Goal: Task Accomplishment & Management: Use online tool/utility

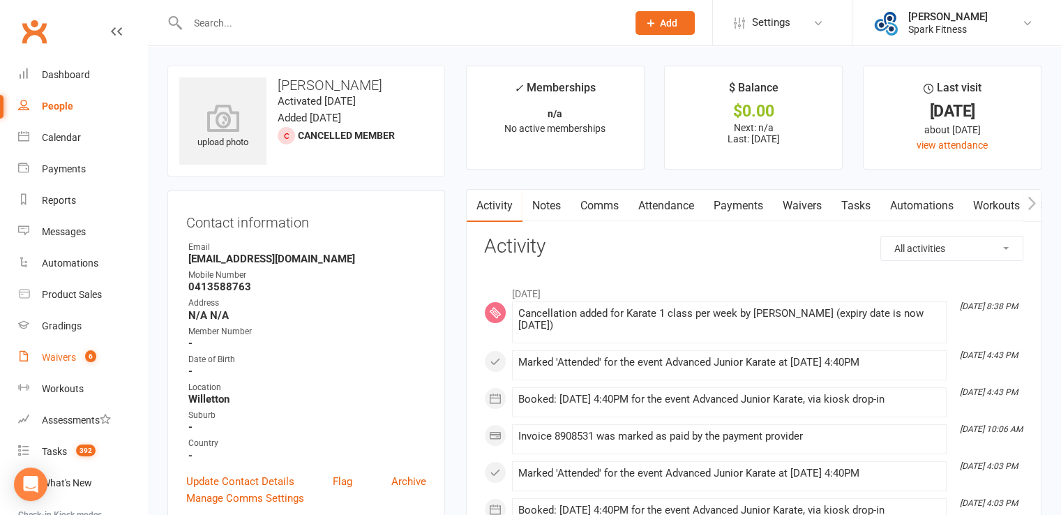
drag, startPoint x: 67, startPoint y: 350, endPoint x: 96, endPoint y: 338, distance: 30.7
click at [67, 350] on link "Waivers 6" at bounding box center [82, 357] width 129 height 31
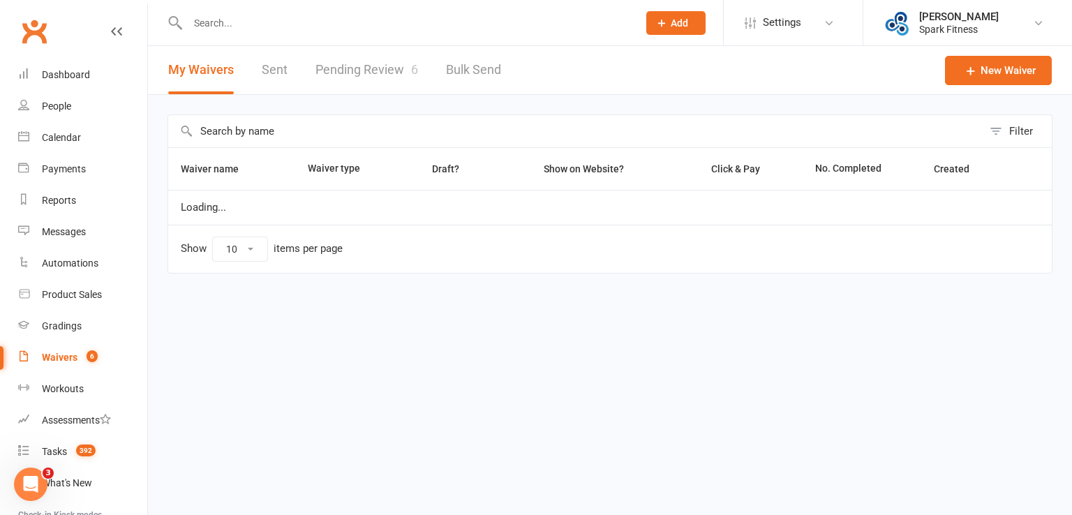
click at [352, 62] on link "Pending Review 6" at bounding box center [366, 70] width 103 height 48
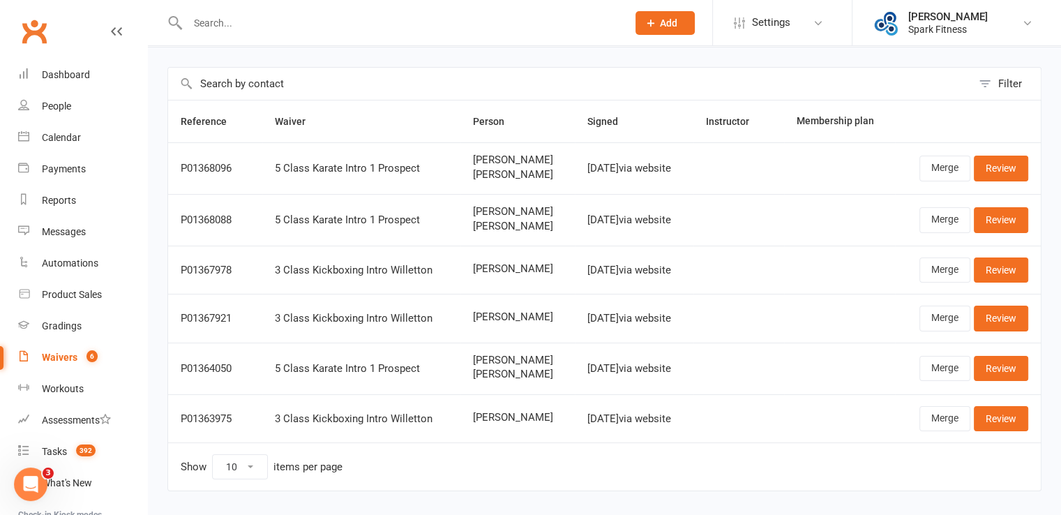
scroll to position [70, 0]
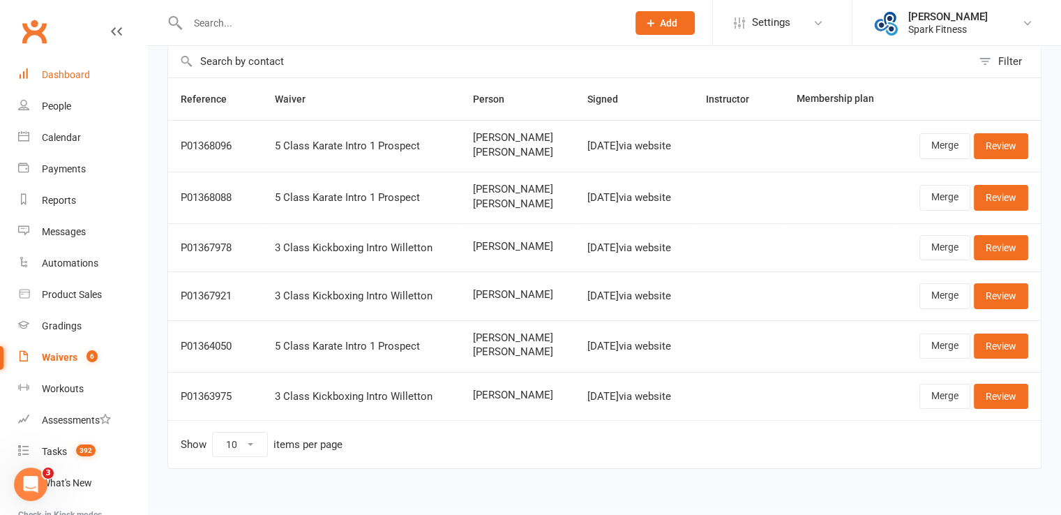
click at [79, 80] on link "Dashboard" at bounding box center [82, 74] width 129 height 31
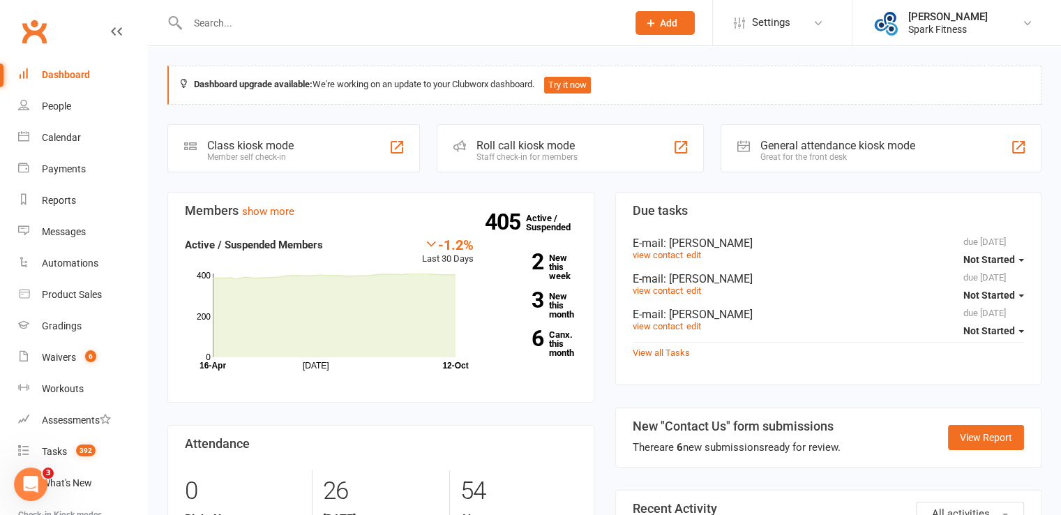
click at [533, 149] on div "Roll call kiosk mode" at bounding box center [526, 145] width 101 height 13
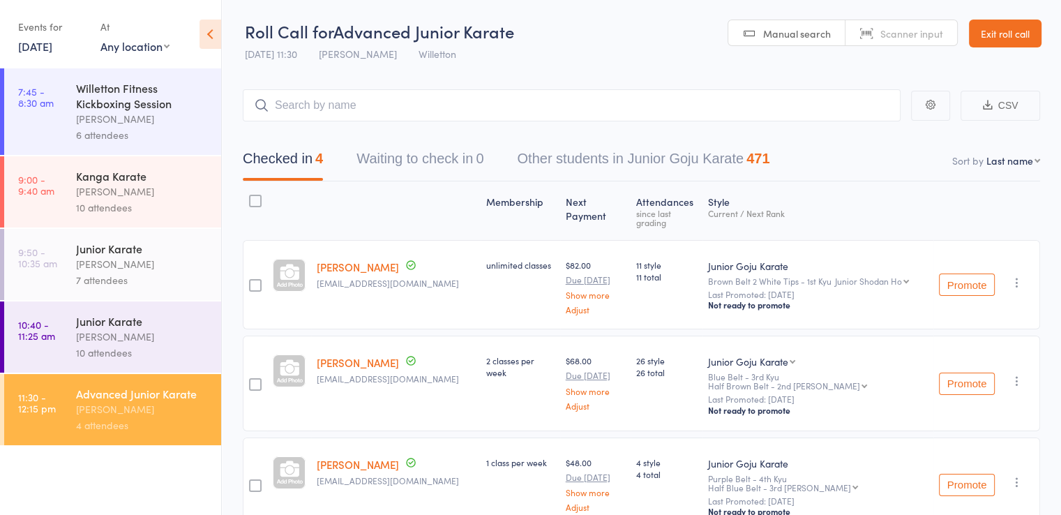
click at [119, 121] on div "[PERSON_NAME]" at bounding box center [142, 119] width 133 height 16
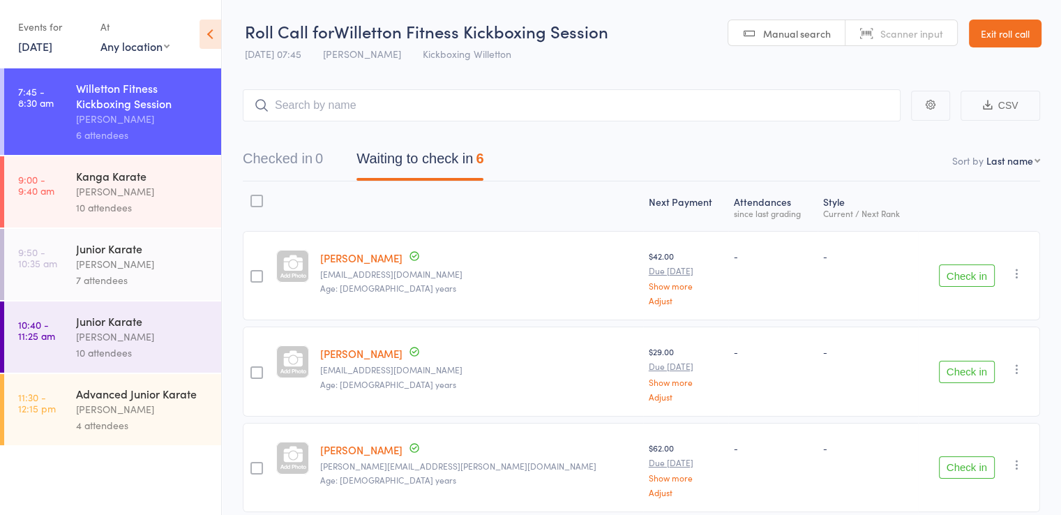
click at [973, 273] on button "Check in" at bounding box center [967, 275] width 56 height 22
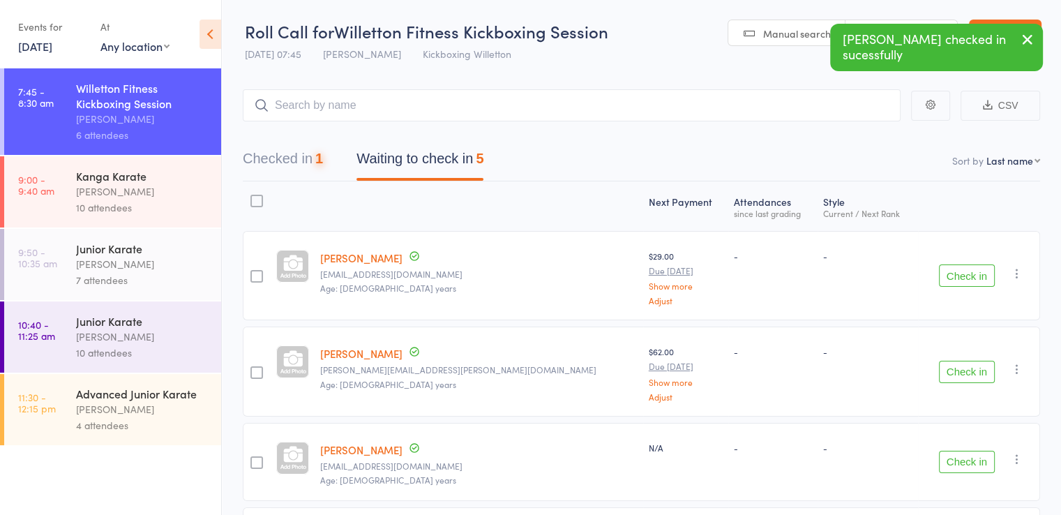
click at [973, 273] on button "Check in" at bounding box center [967, 275] width 56 height 22
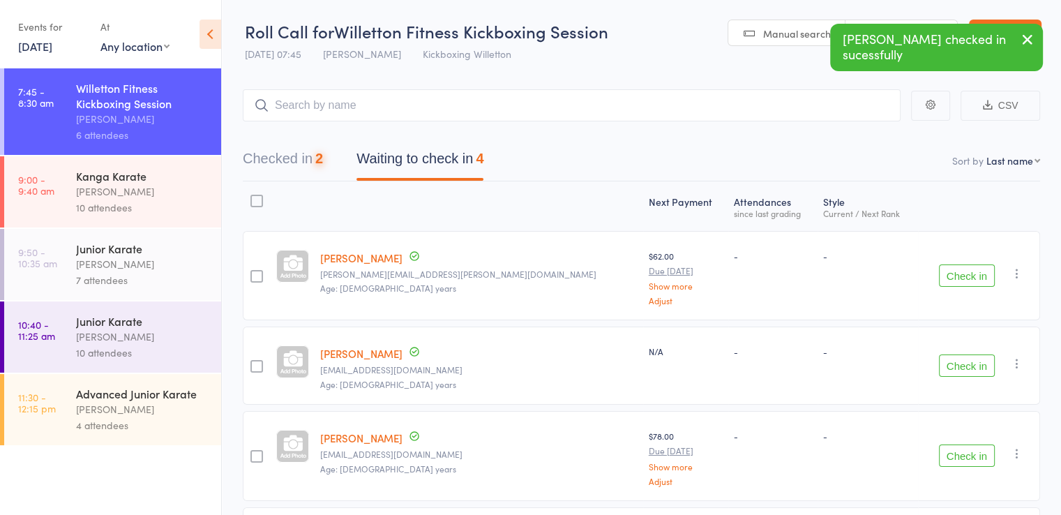
click at [973, 273] on button "Check in" at bounding box center [967, 275] width 56 height 22
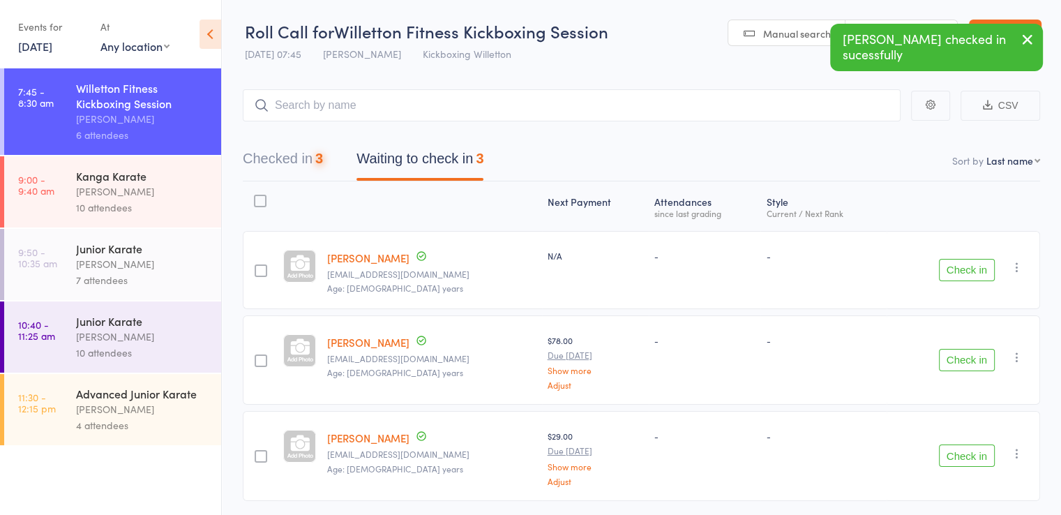
click at [973, 273] on button "Check in" at bounding box center [967, 270] width 56 height 22
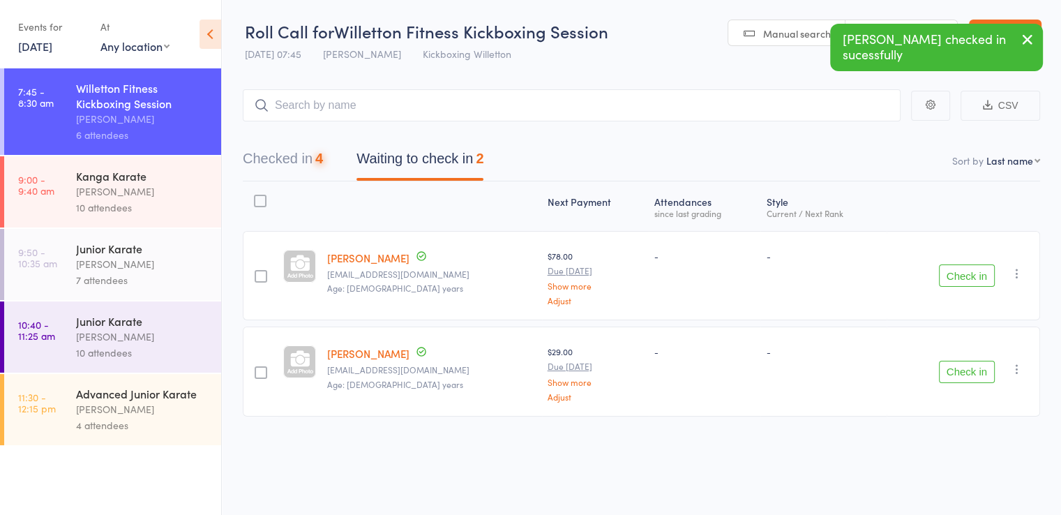
click at [973, 273] on button "Check in" at bounding box center [967, 275] width 56 height 22
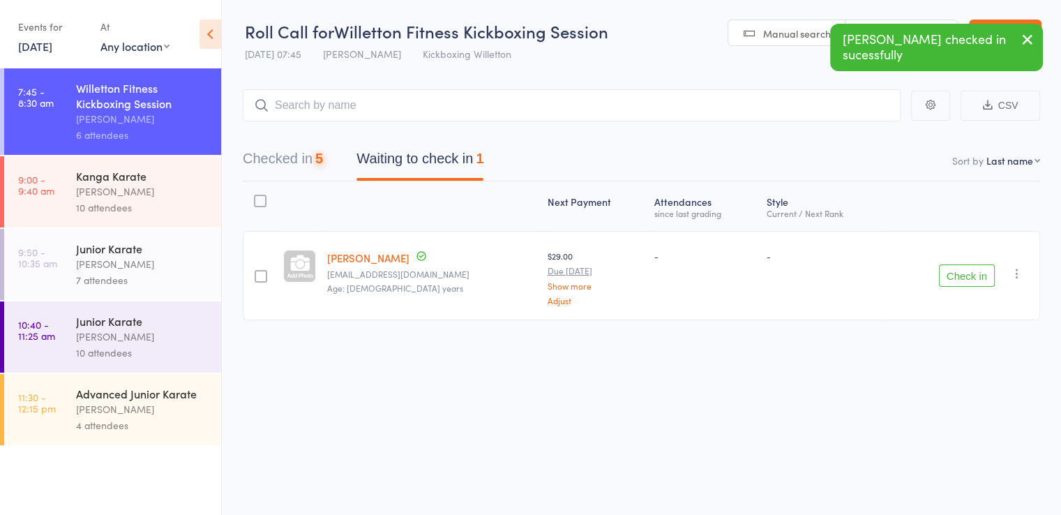
click at [973, 273] on button "Check in" at bounding box center [967, 275] width 56 height 22
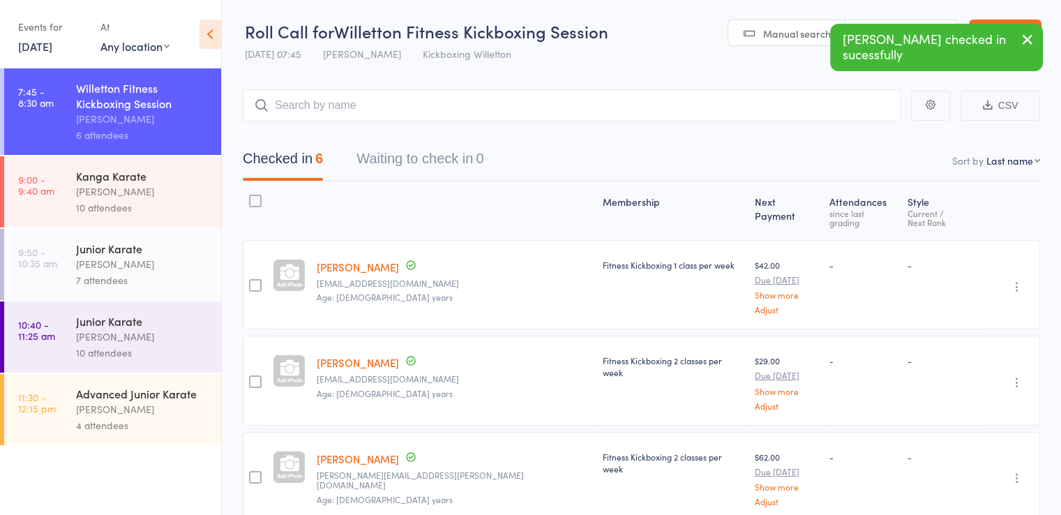
click at [1024, 44] on icon "button" at bounding box center [1027, 39] width 17 height 17
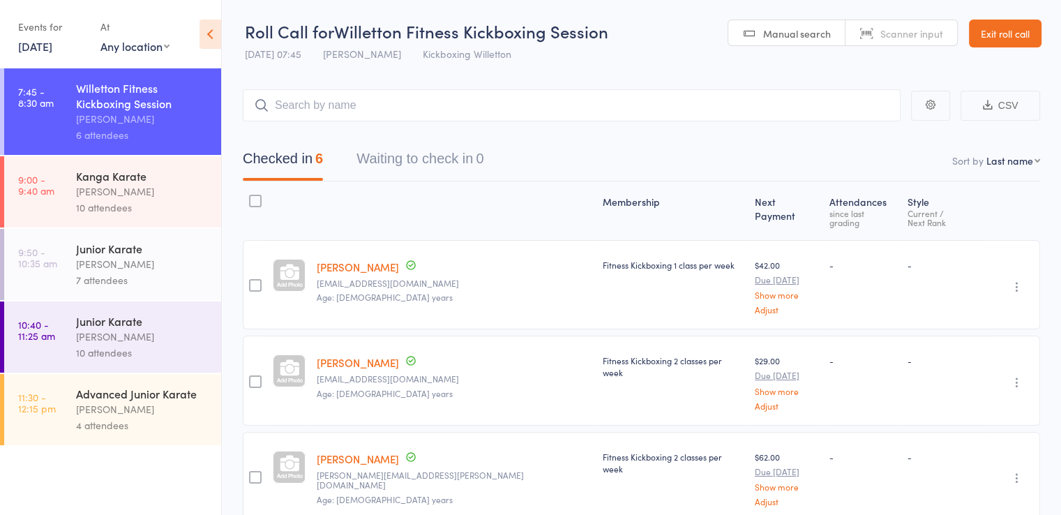
drag, startPoint x: 1024, startPoint y: 38, endPoint x: 921, endPoint y: 42, distance: 103.3
click at [1024, 38] on link "Exit roll call" at bounding box center [1005, 34] width 73 height 28
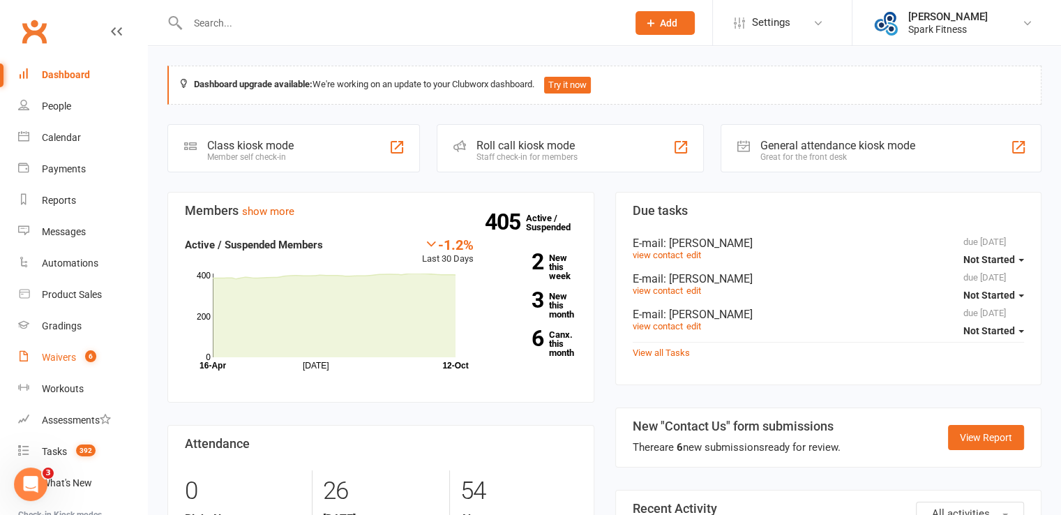
click at [69, 361] on div "Waivers" at bounding box center [59, 357] width 34 height 11
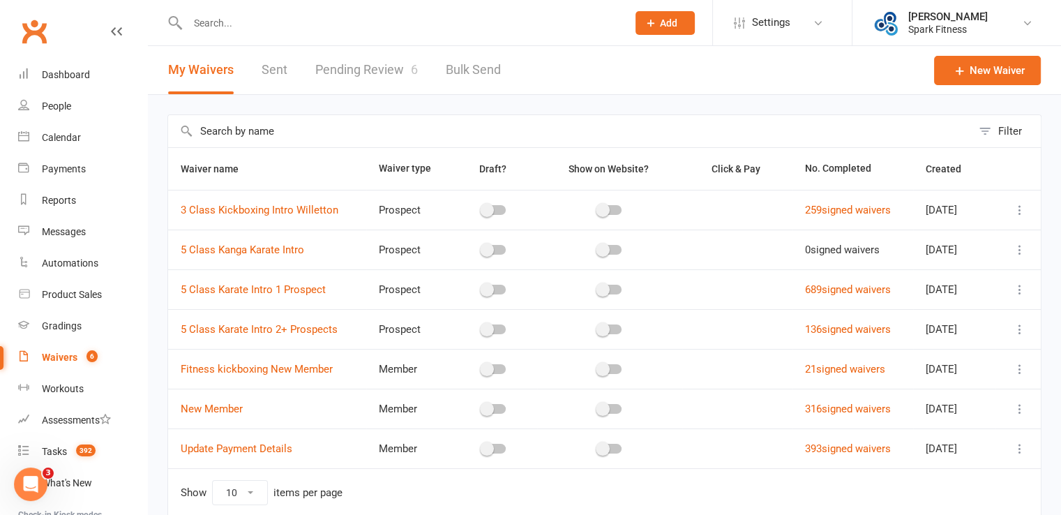
click at [382, 72] on link "Pending Review 6" at bounding box center [366, 70] width 103 height 48
